Goal: Communication & Community: Connect with others

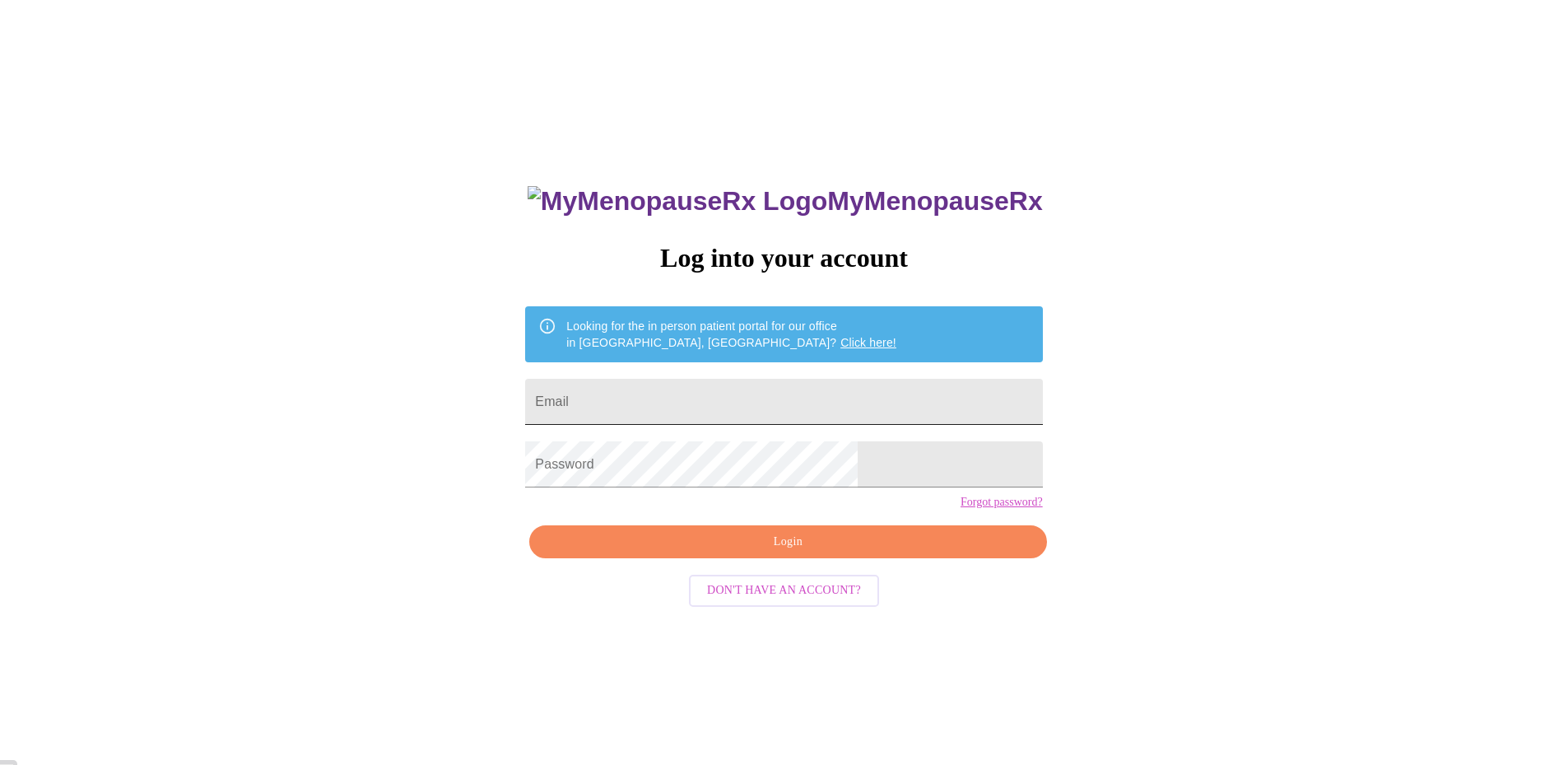
click at [710, 392] on input "Email" at bounding box center [784, 402] width 517 height 46
click at [799, 389] on input "Email" at bounding box center [784, 402] width 517 height 46
type input "[EMAIL_ADDRESS][DOMAIN_NAME]"
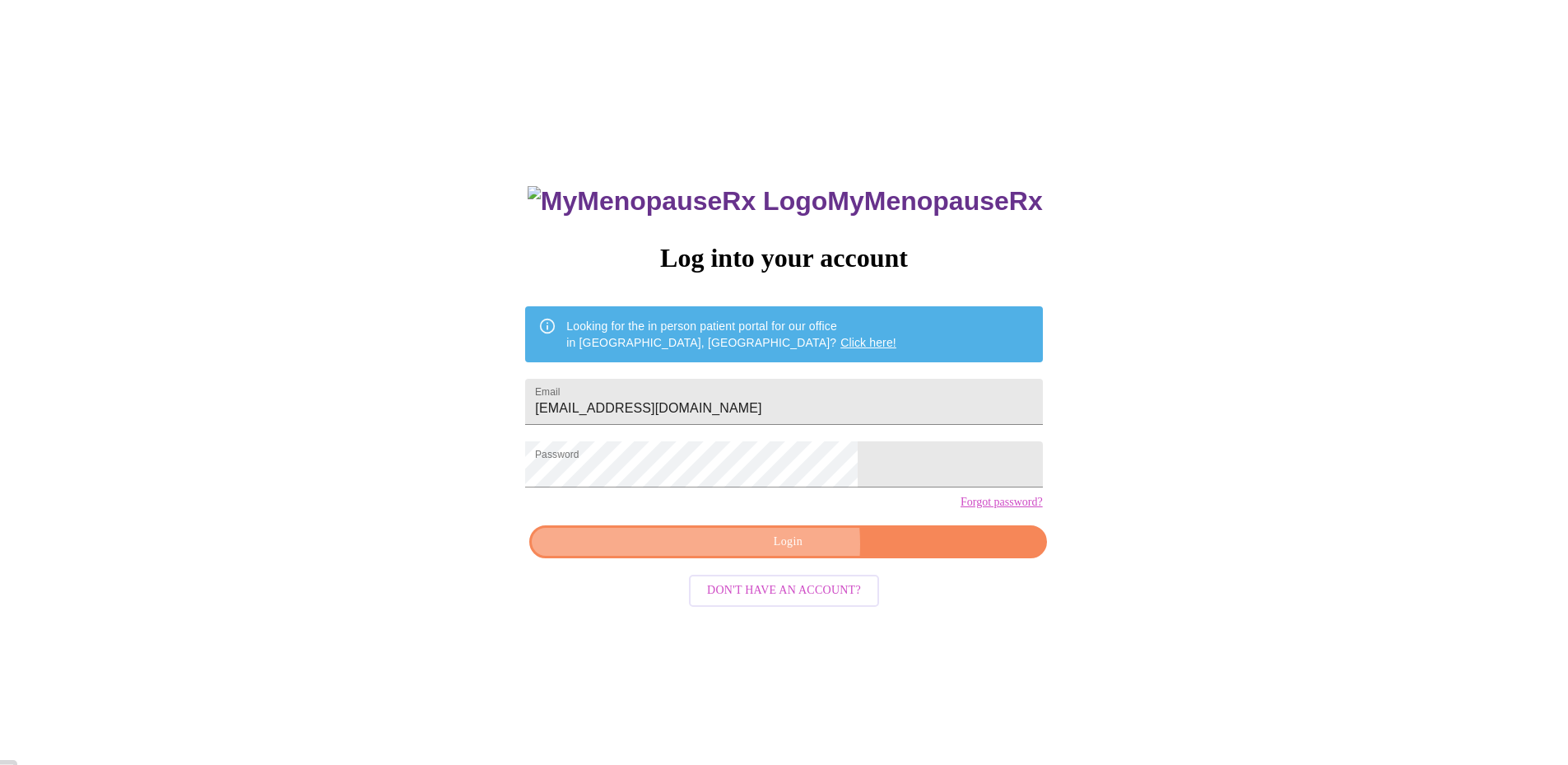
click at [759, 552] on span "Login" at bounding box center [787, 542] width 479 height 21
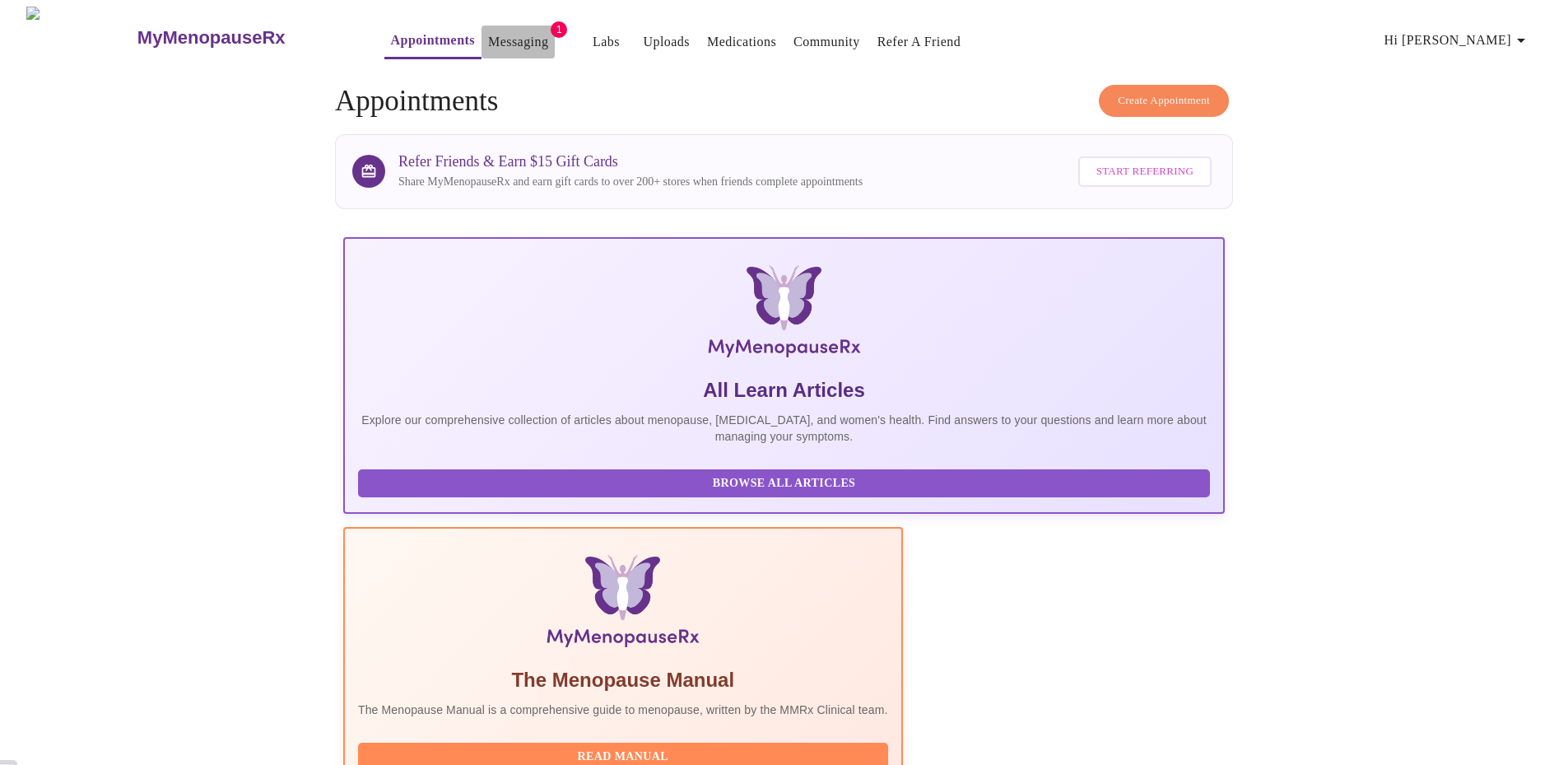
click at [489, 32] on link "Messaging" at bounding box center [519, 41] width 60 height 23
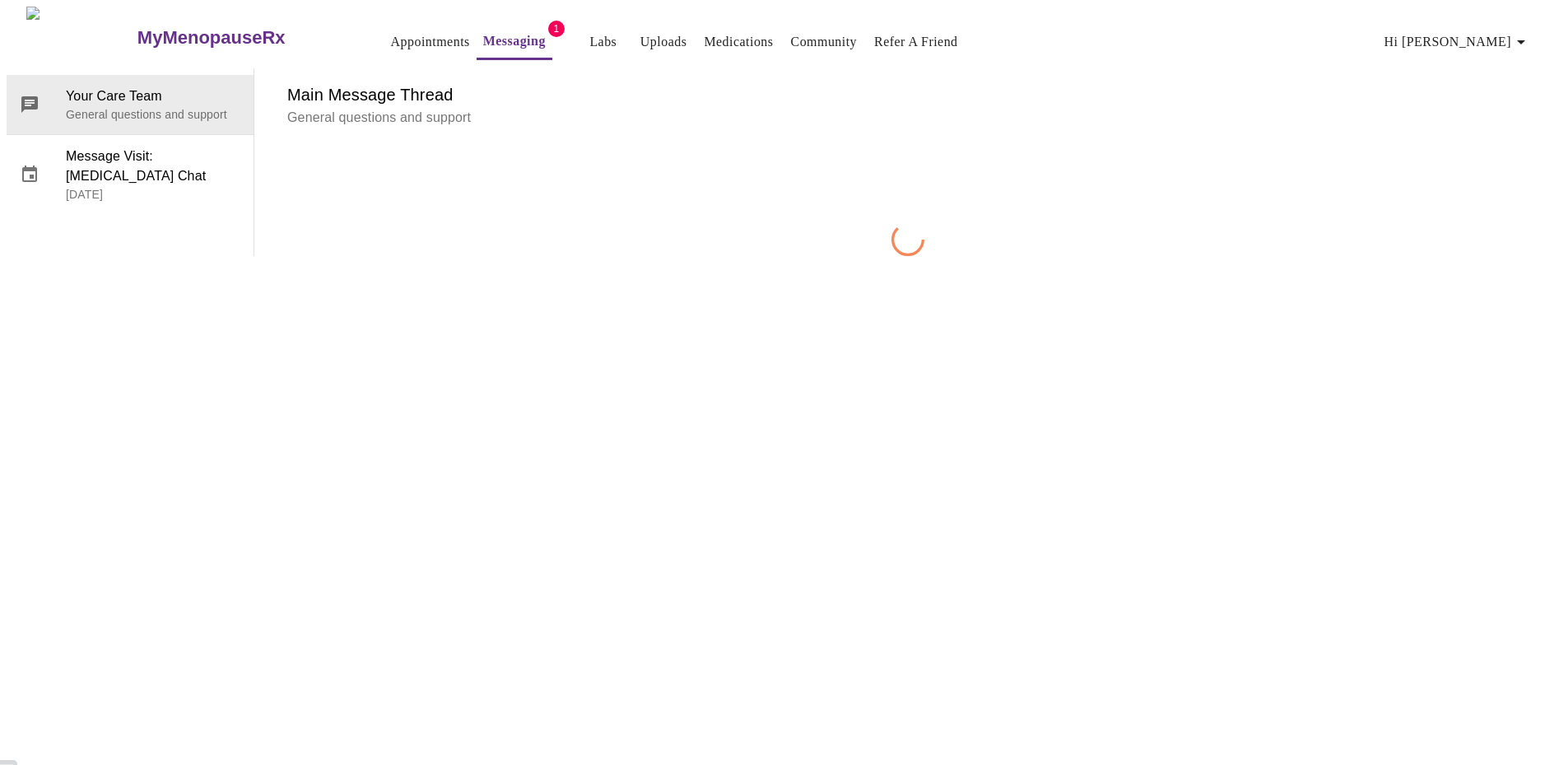
scroll to position [62, 0]
